Goal: Find specific page/section: Find specific page/section

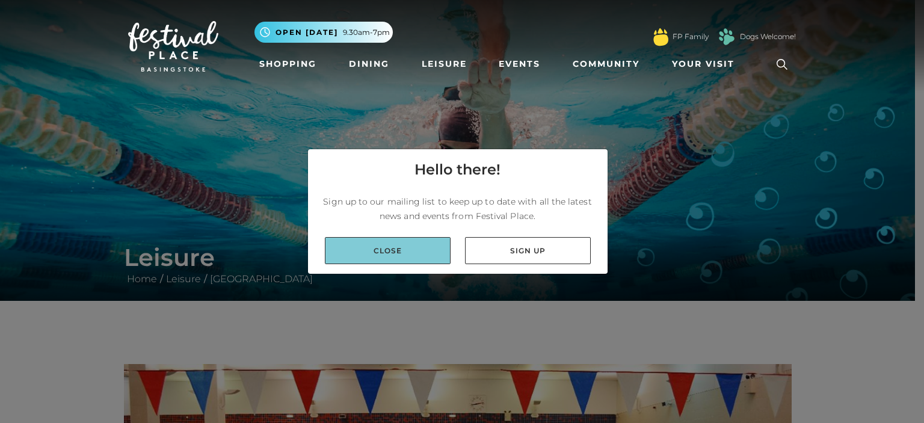
click at [419, 249] on link "Close" at bounding box center [388, 250] width 126 height 27
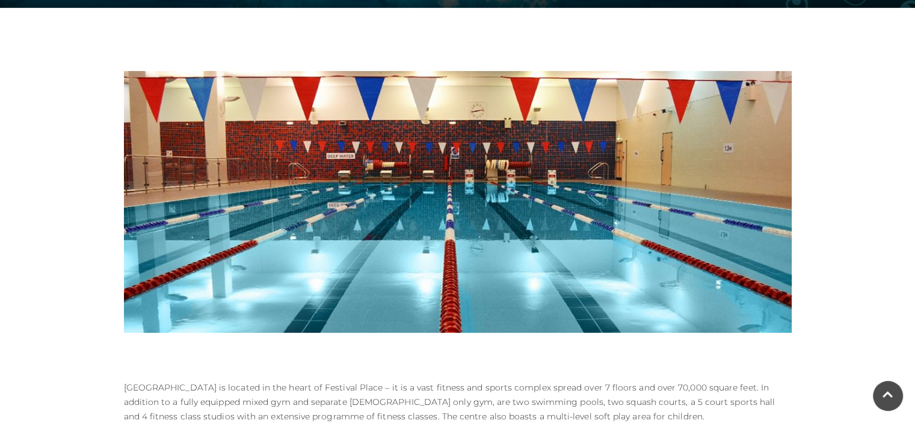
scroll to position [293, 0]
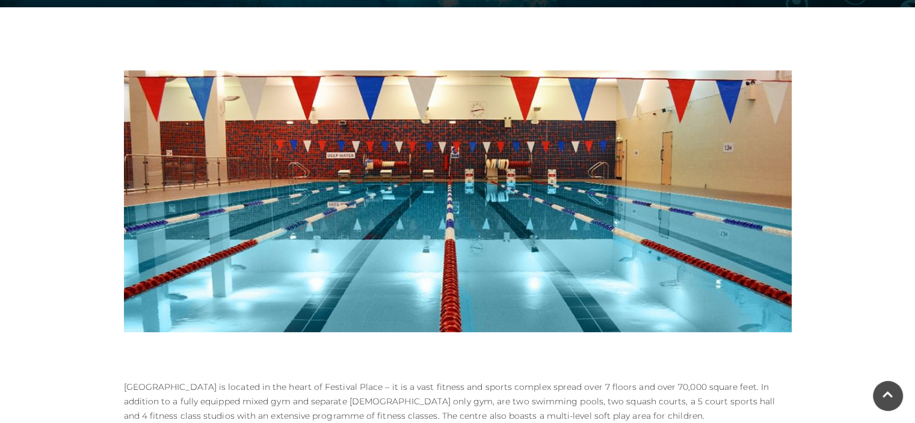
click at [438, 258] on img at bounding box center [457, 201] width 667 height 262
click at [411, 153] on img at bounding box center [457, 201] width 667 height 262
click at [319, 127] on img at bounding box center [457, 201] width 667 height 262
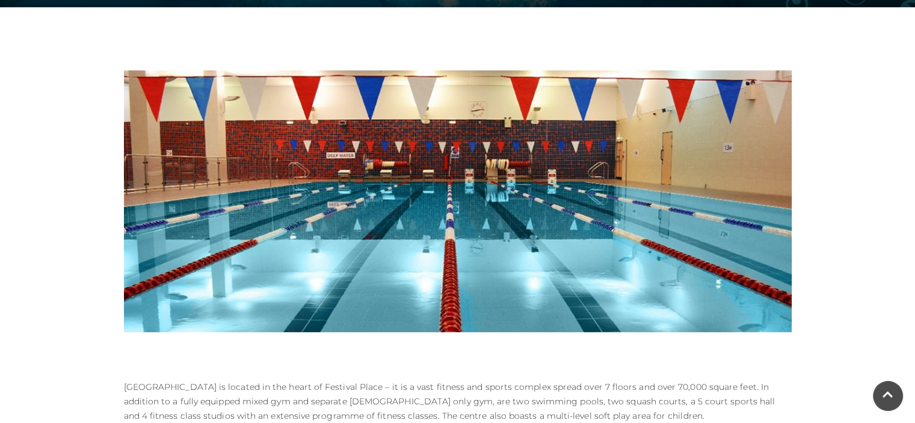
click at [500, 89] on img at bounding box center [457, 201] width 667 height 262
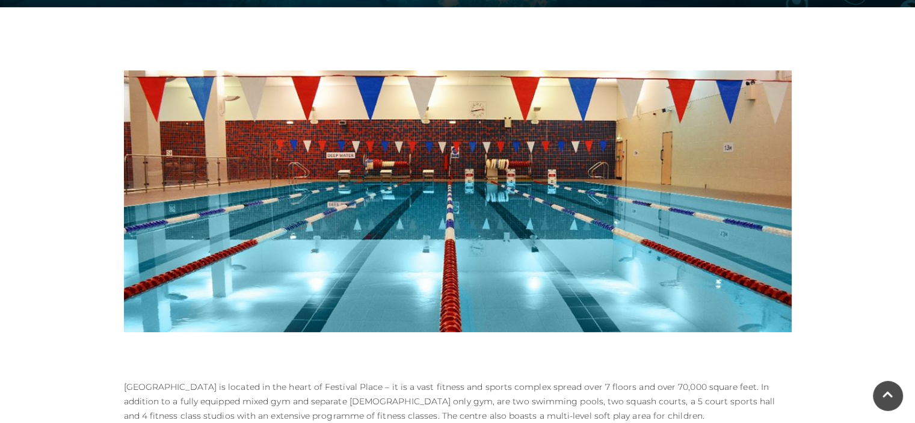
click at [344, 269] on img at bounding box center [457, 201] width 667 height 262
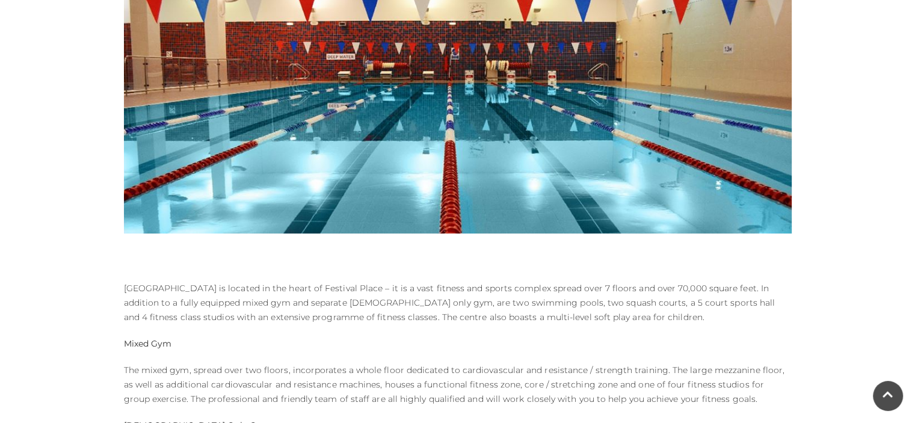
scroll to position [392, 0]
click at [178, 62] on img at bounding box center [457, 103] width 667 height 262
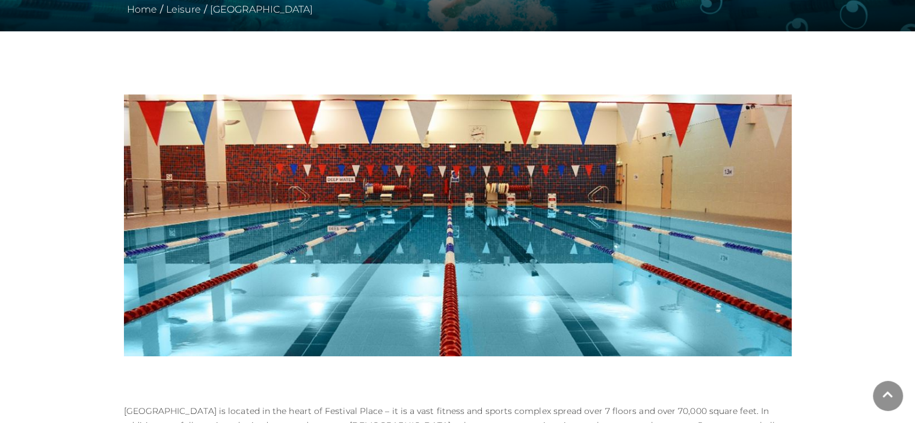
scroll to position [271, 0]
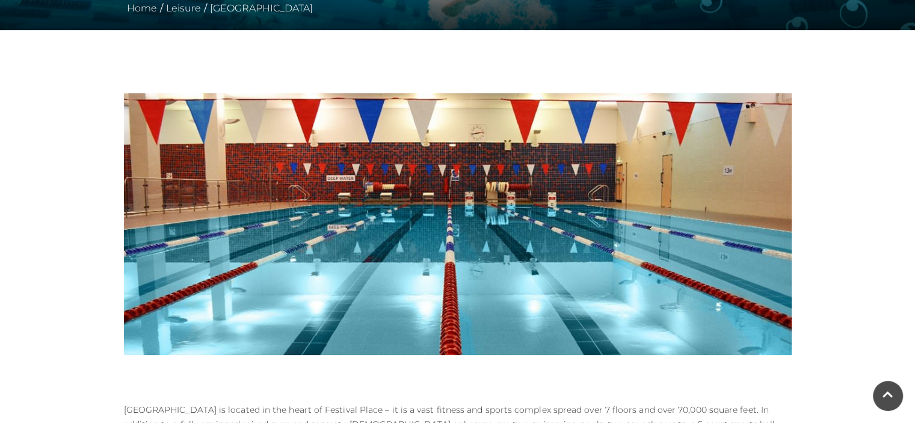
click at [433, 227] on img at bounding box center [457, 224] width 667 height 262
click at [330, 178] on img at bounding box center [457, 224] width 667 height 262
click at [341, 176] on img at bounding box center [457, 224] width 667 height 262
drag, startPoint x: 188, startPoint y: 129, endPoint x: 271, endPoint y: 183, distance: 99.1
click at [271, 183] on img at bounding box center [457, 224] width 667 height 262
